Goal: Task Accomplishment & Management: Use online tool/utility

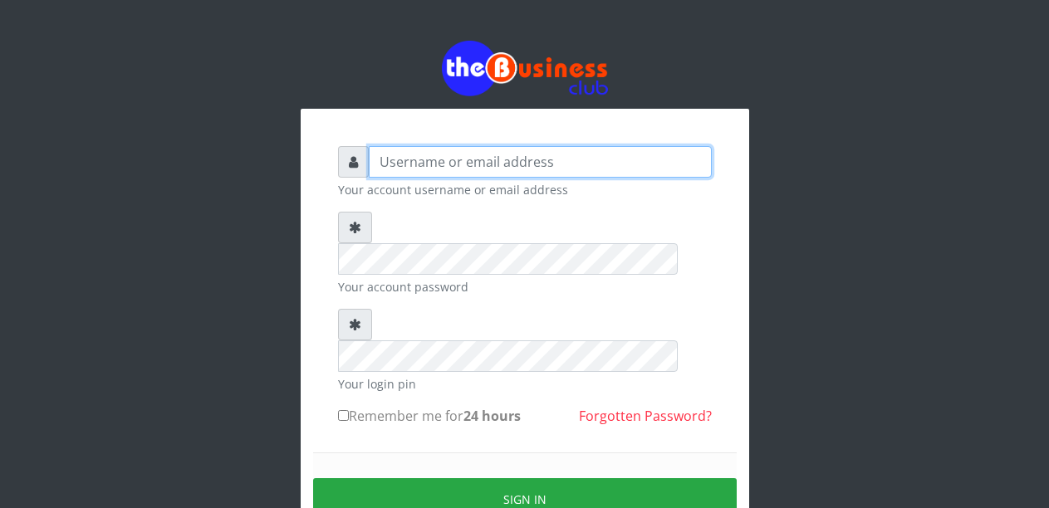
click at [436, 170] on input "text" at bounding box center [540, 162] width 343 height 32
type input "Malamsidi3030"
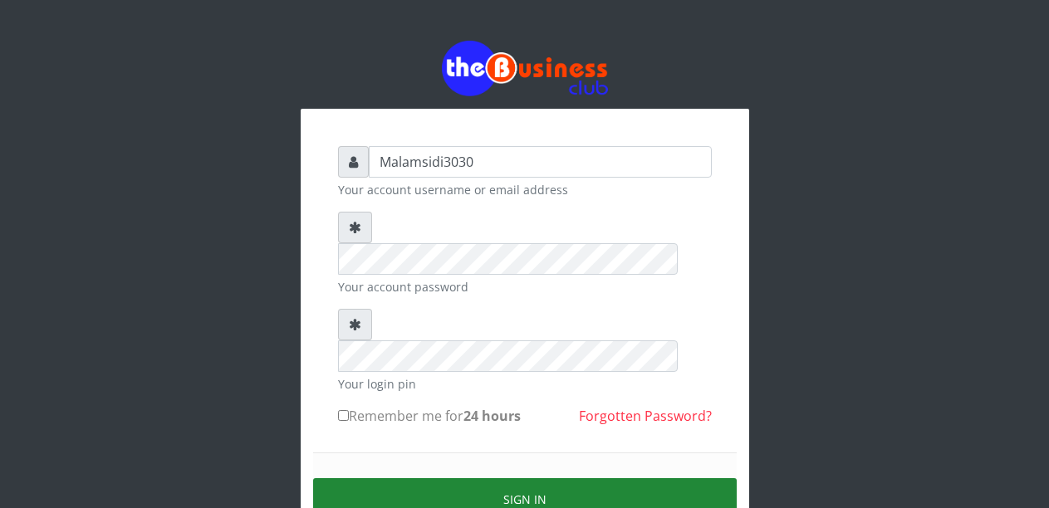
click at [489, 478] on button "Sign in" at bounding box center [525, 499] width 424 height 42
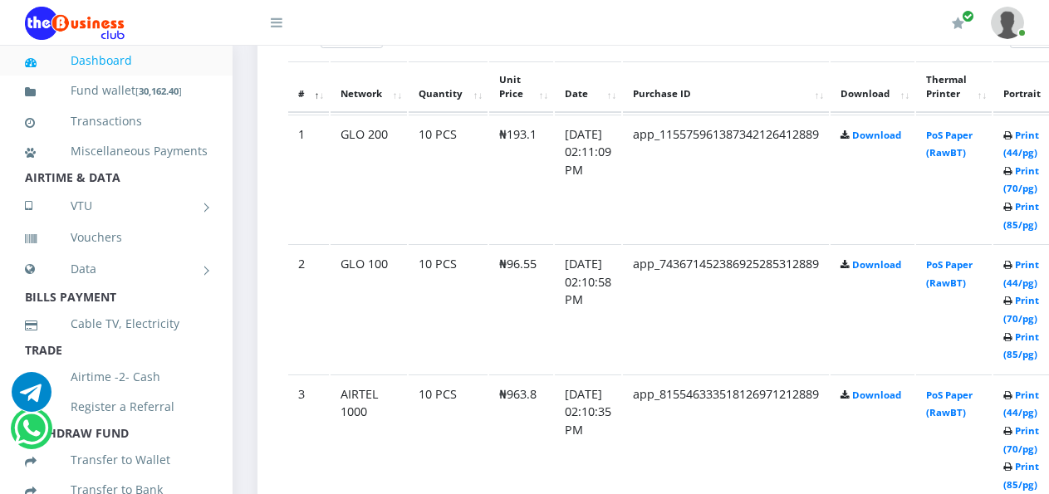
scroll to position [952, 0]
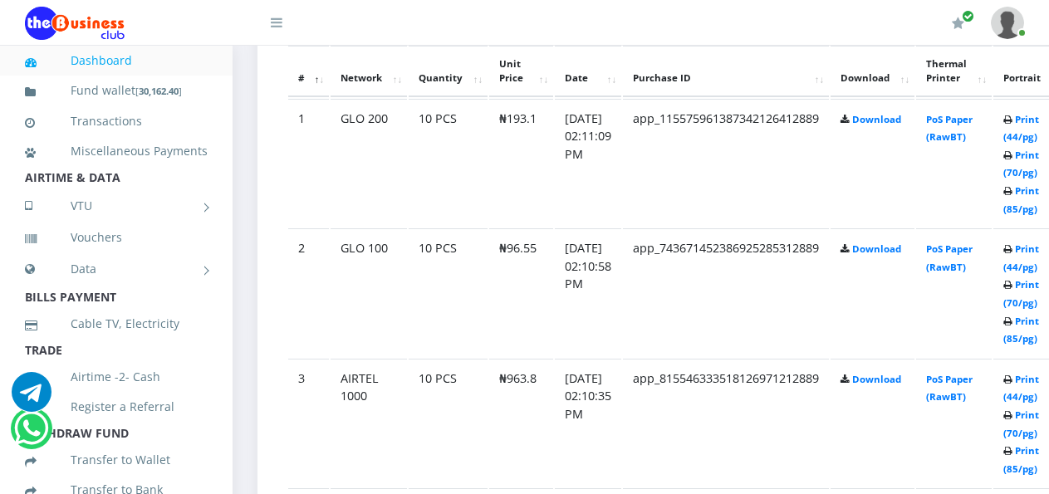
click at [951, 335] on td "PoS Paper (RawBT)" at bounding box center [954, 292] width 76 height 129
click at [1034, 384] on link "Print (44/pg)" at bounding box center [1021, 388] width 36 height 31
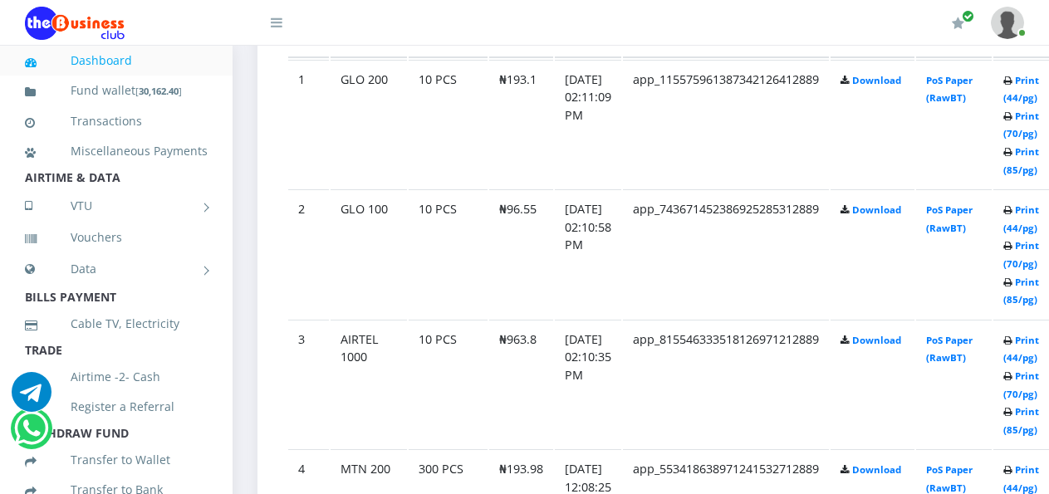
scroll to position [952, 0]
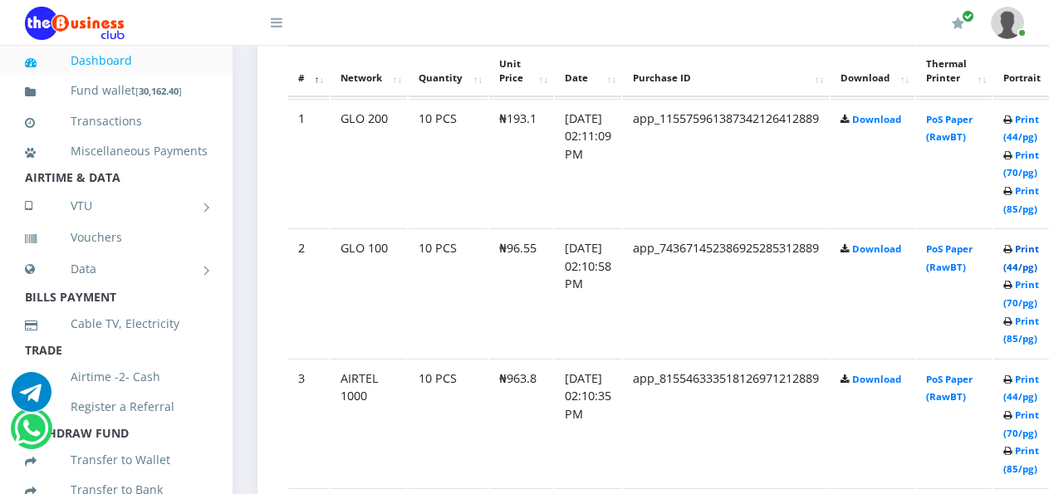
click at [1036, 253] on link "Print (44/pg)" at bounding box center [1021, 258] width 36 height 31
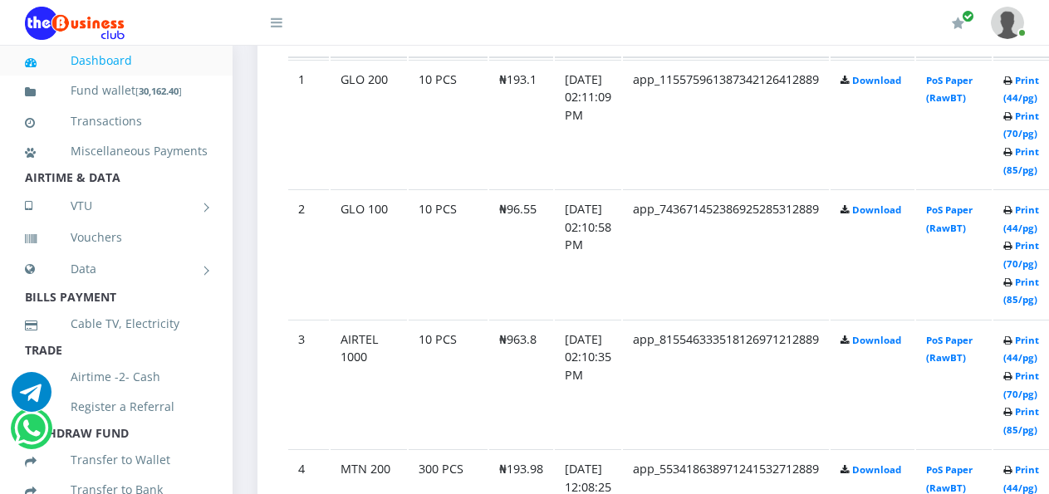
scroll to position [952, 0]
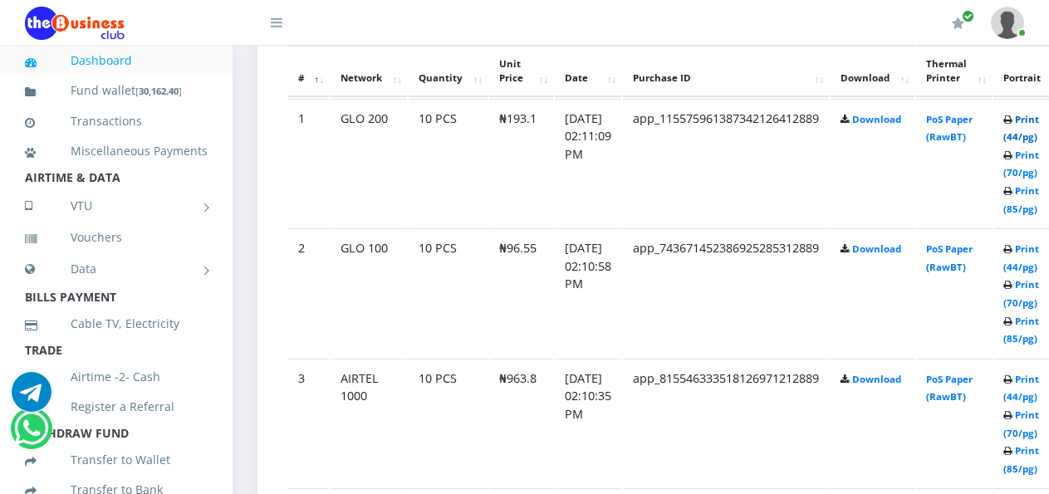
click at [1037, 120] on link "Print (44/pg)" at bounding box center [1021, 128] width 36 height 31
